Goal: Information Seeking & Learning: Learn about a topic

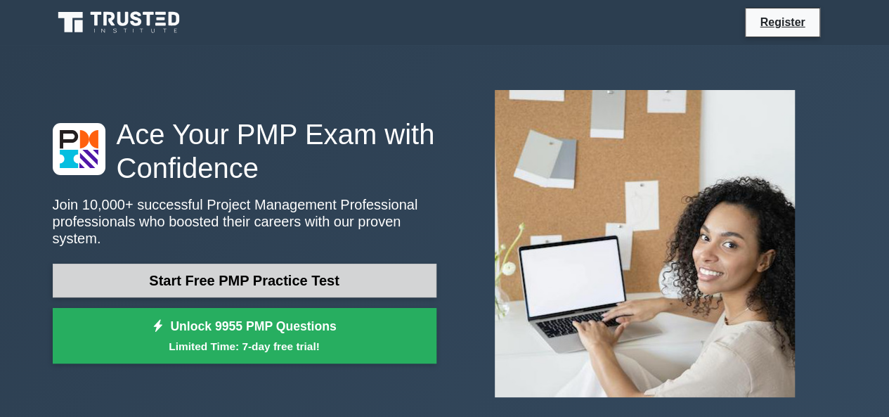
click at [306, 272] on link "Start Free PMP Practice Test" at bounding box center [245, 280] width 384 height 34
